Goal: Task Accomplishment & Management: Use online tool/utility

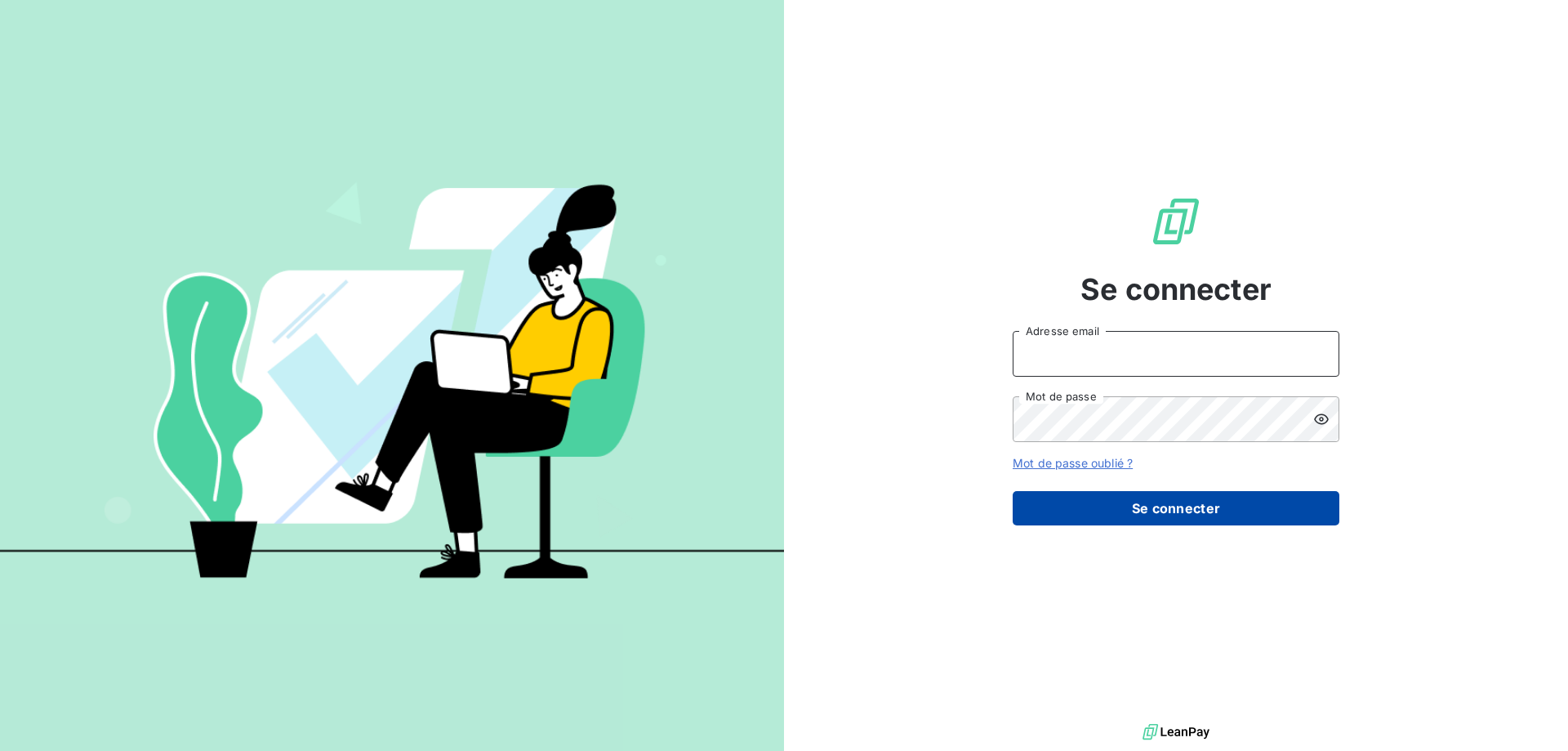
type input "[PERSON_NAME][EMAIL_ADDRESS][DOMAIN_NAME]"
click at [1060, 514] on button "Se connecter" at bounding box center [1175, 508] width 326 height 34
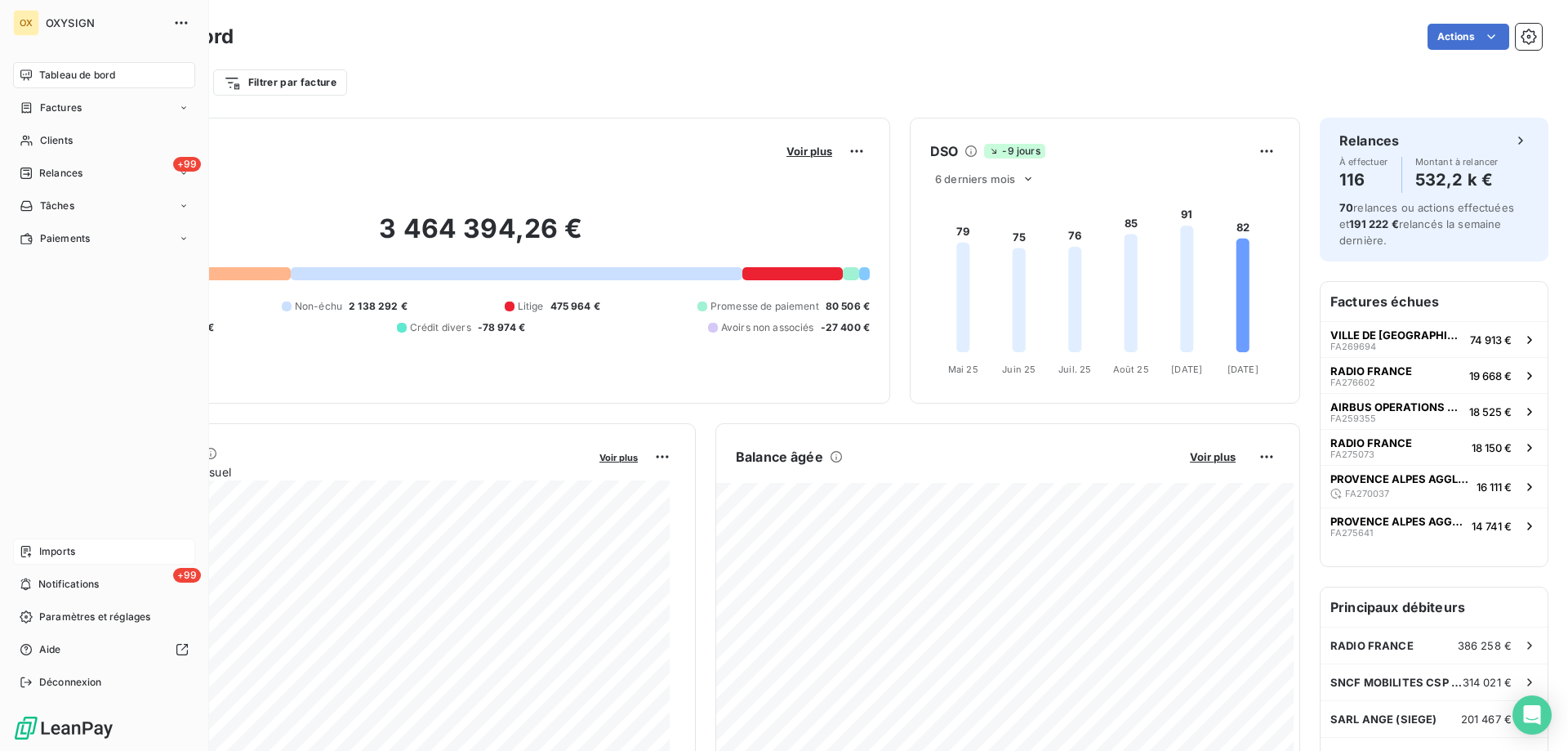
click at [54, 551] on span "Imports" at bounding box center [57, 551] width 36 height 15
